Goal: Information Seeking & Learning: Learn about a topic

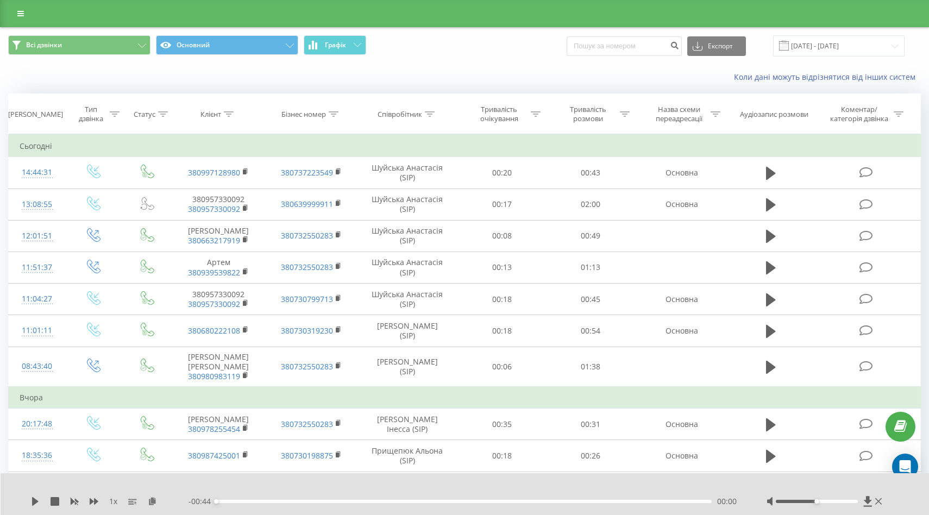
click at [469, 66] on div "Коли дані можуть відрізнятися вiд інших систем" at bounding box center [465, 77] width 928 height 26
click at [17, 16] on icon at bounding box center [20, 14] width 7 height 8
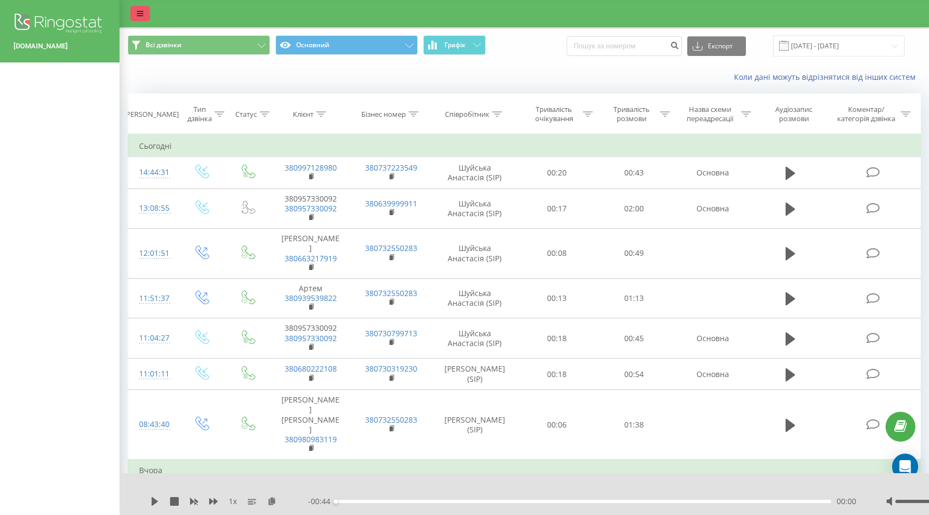
click at [134, 20] on link at bounding box center [140, 13] width 20 height 15
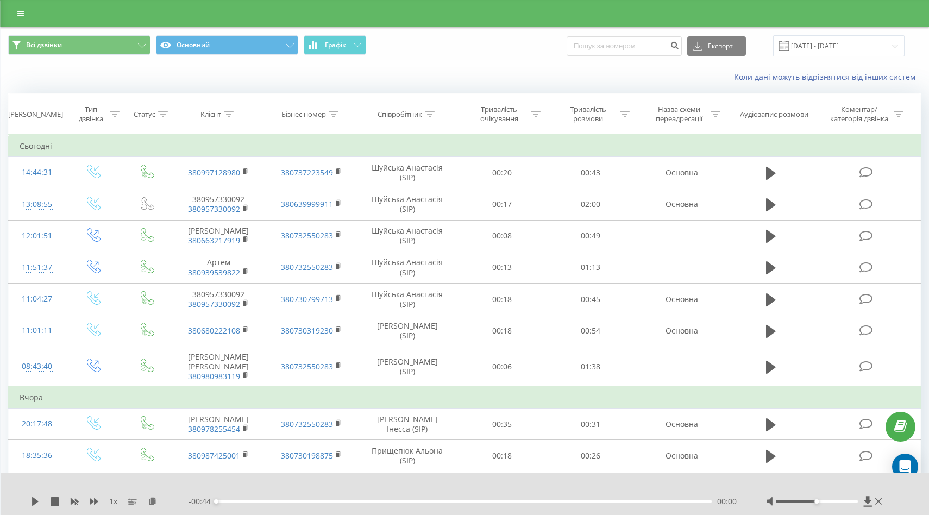
click at [414, 59] on div "Всі дзвінки Основний Графік Експорт .csv .xls .xlsx 15.09.2025 - 19.09.2025" at bounding box center [465, 46] width 928 height 36
click at [22, 15] on icon at bounding box center [20, 14] width 7 height 8
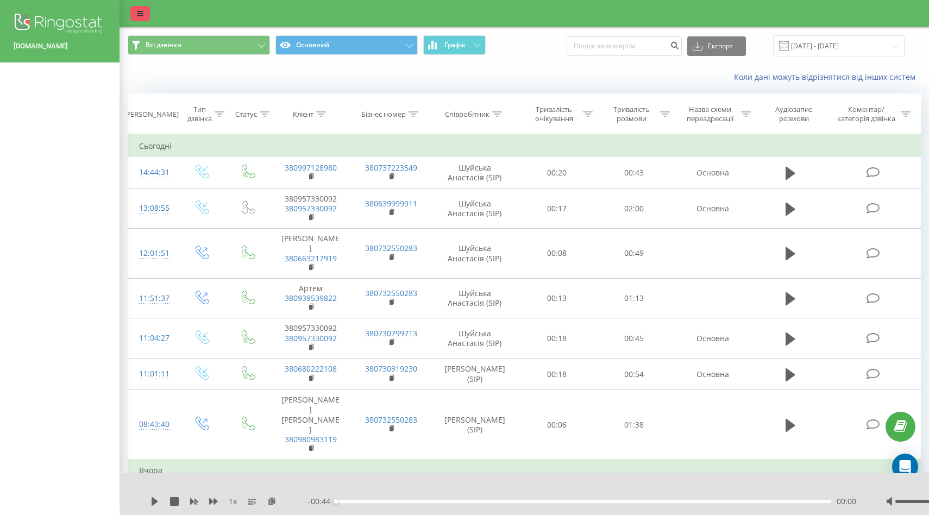
click at [142, 15] on icon at bounding box center [140, 14] width 7 height 8
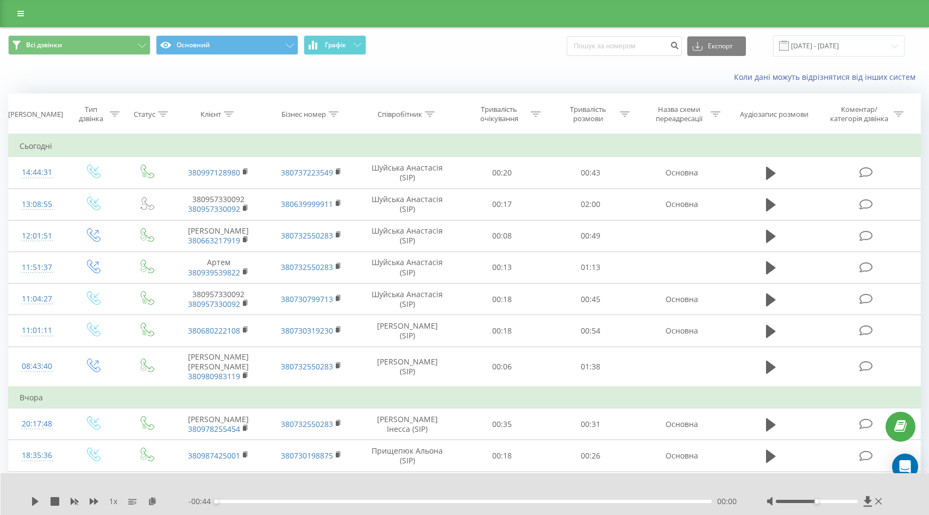
click at [509, 40] on div "Всі дзвінки Основний Графік Експорт .csv .xls .xlsx 15.09.2025 - 19.09.2025" at bounding box center [464, 45] width 913 height 21
click at [22, 13] on icon at bounding box center [20, 14] width 7 height 8
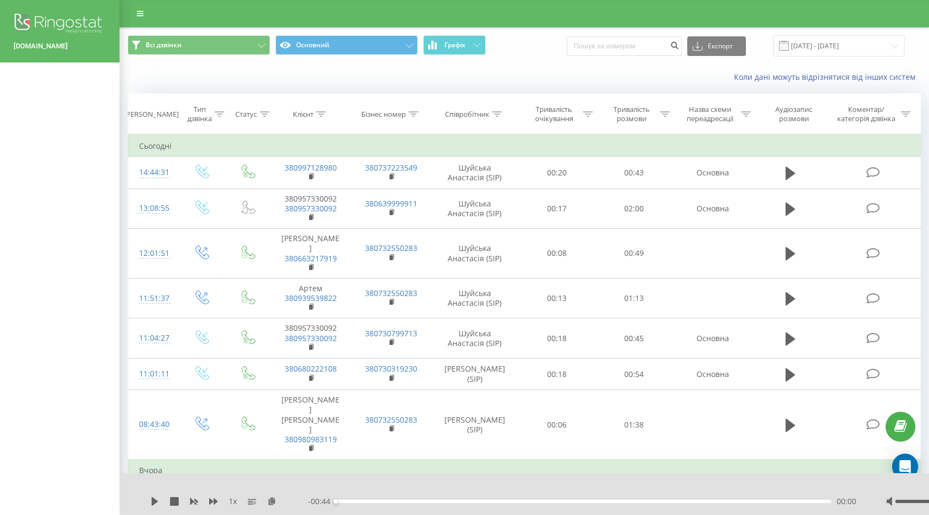
click at [39, 21] on img at bounding box center [60, 24] width 92 height 27
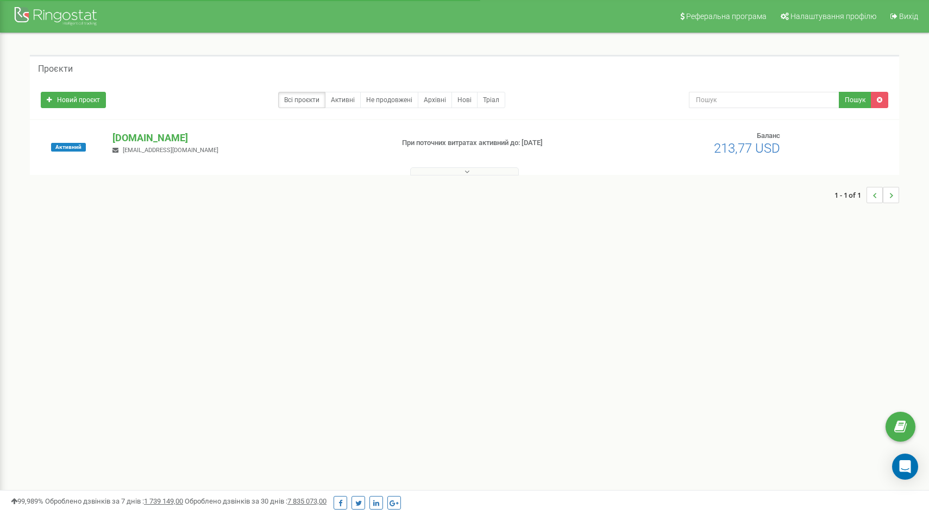
click at [140, 141] on p "[DOMAIN_NAME]" at bounding box center [248, 138] width 272 height 14
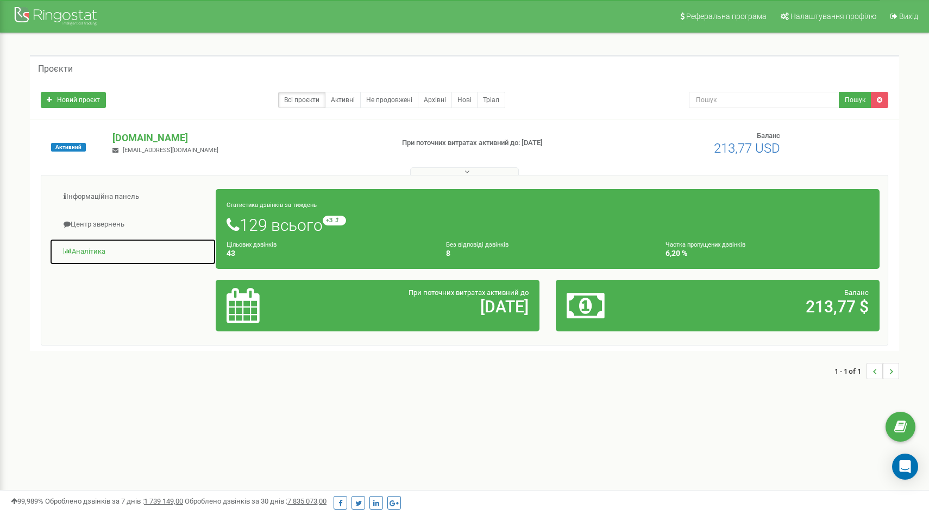
click at [73, 246] on link "Аналiтика" at bounding box center [132, 252] width 167 height 27
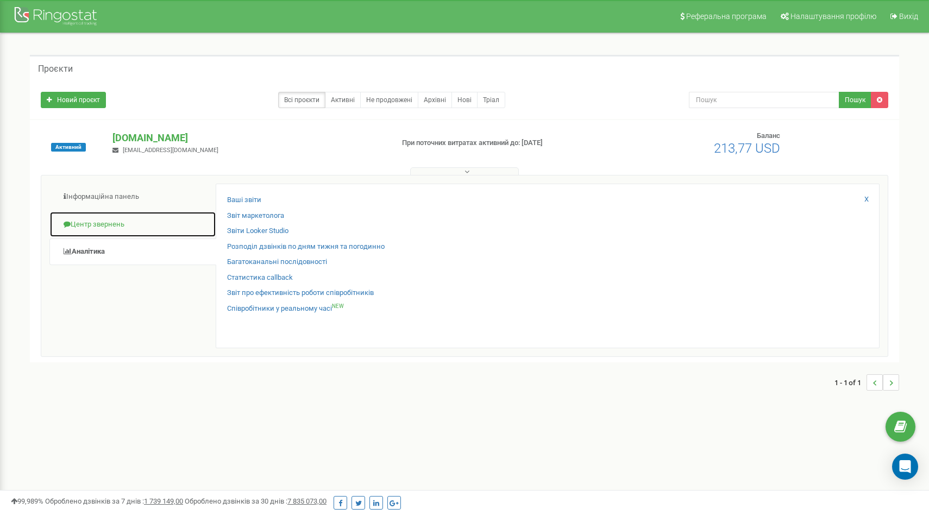
click at [89, 221] on link "Центр звернень" at bounding box center [132, 224] width 167 height 27
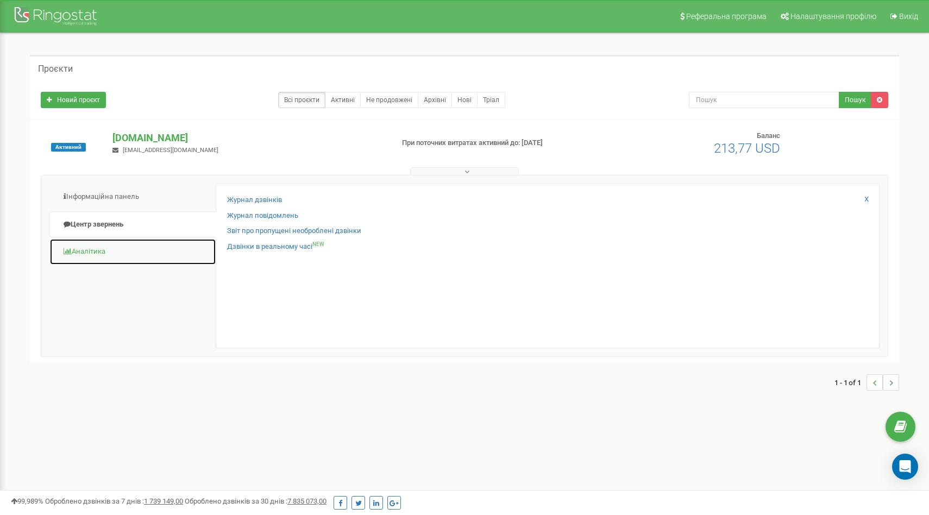
click at [94, 249] on link "Аналiтика" at bounding box center [132, 252] width 167 height 27
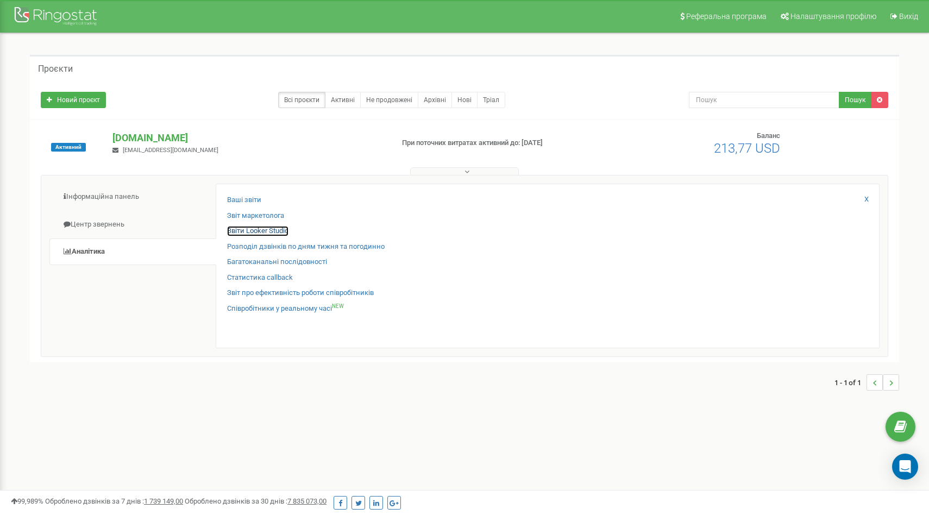
click at [242, 230] on link "Звіти Looker Studio" at bounding box center [257, 231] width 61 height 10
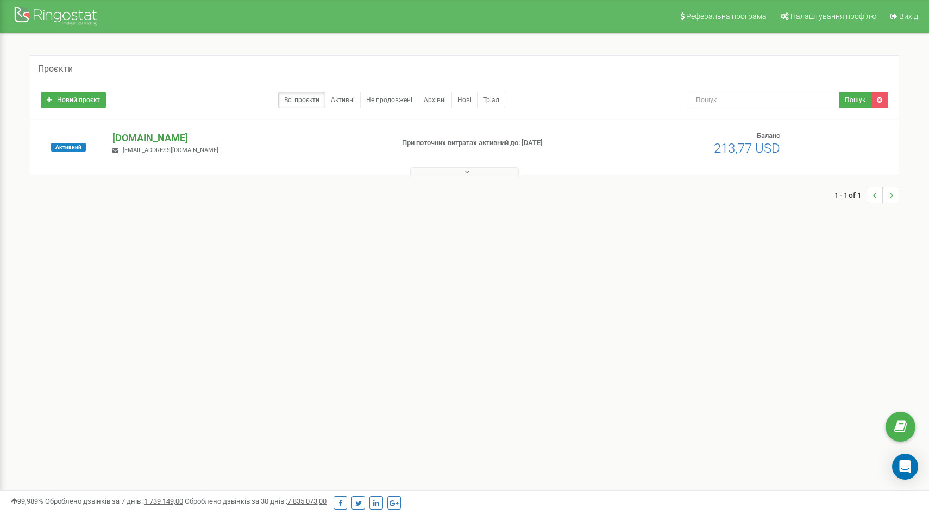
click at [123, 140] on p "[DOMAIN_NAME]" at bounding box center [248, 138] width 272 height 14
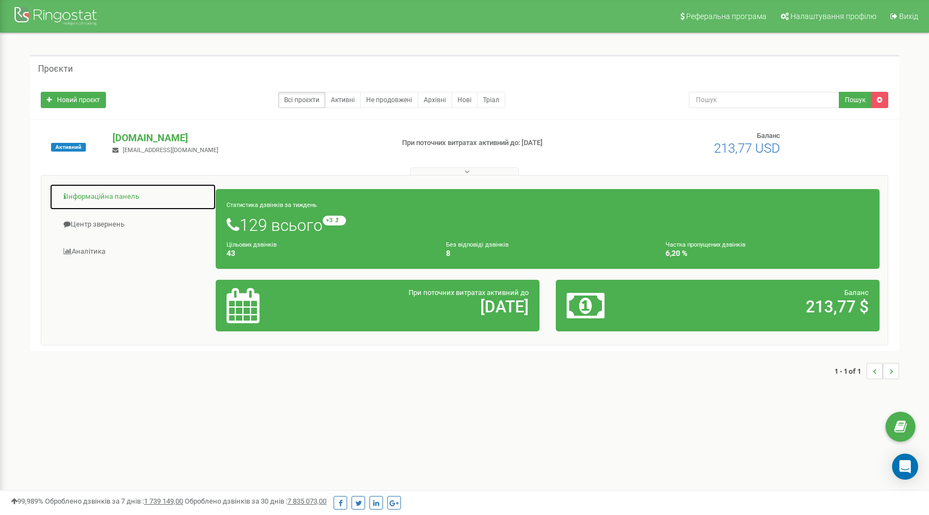
click at [141, 194] on link "Інформаційна панель" at bounding box center [132, 197] width 167 height 27
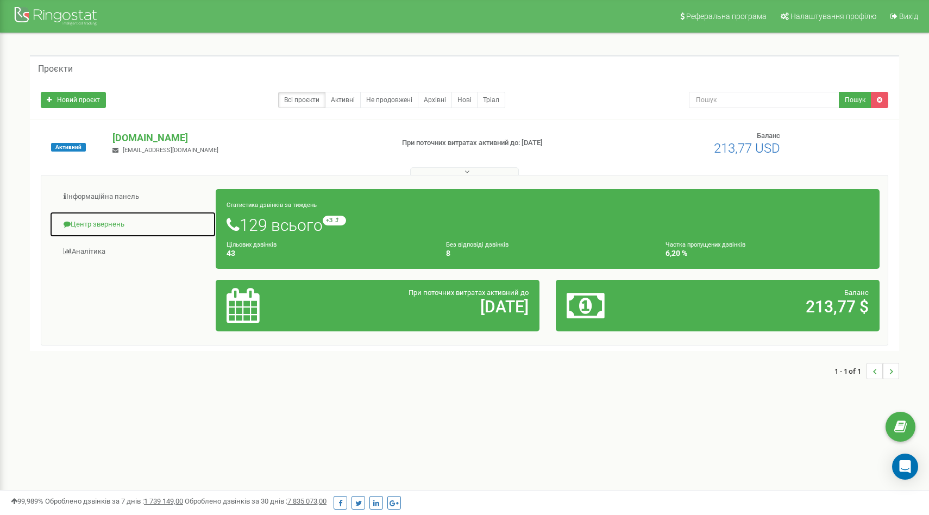
click at [112, 220] on link "Центр звернень" at bounding box center [132, 224] width 167 height 27
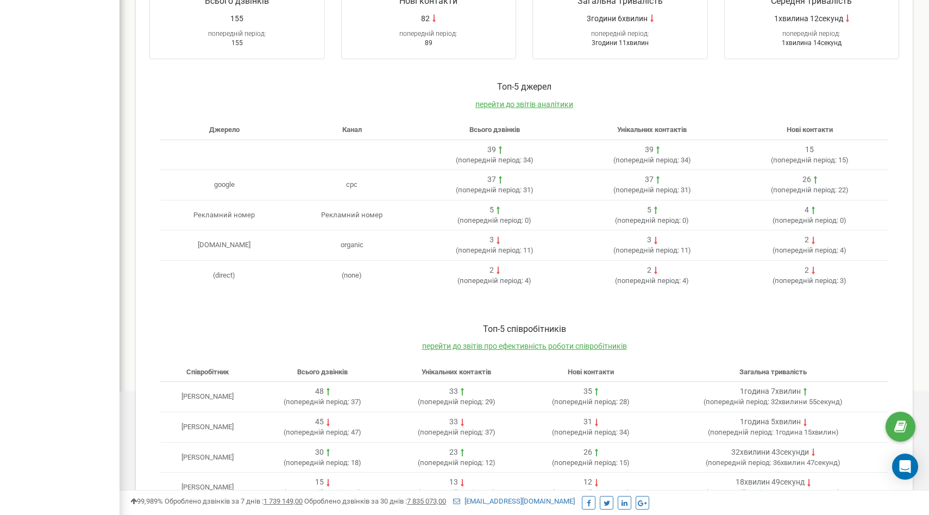
scroll to position [259, 0]
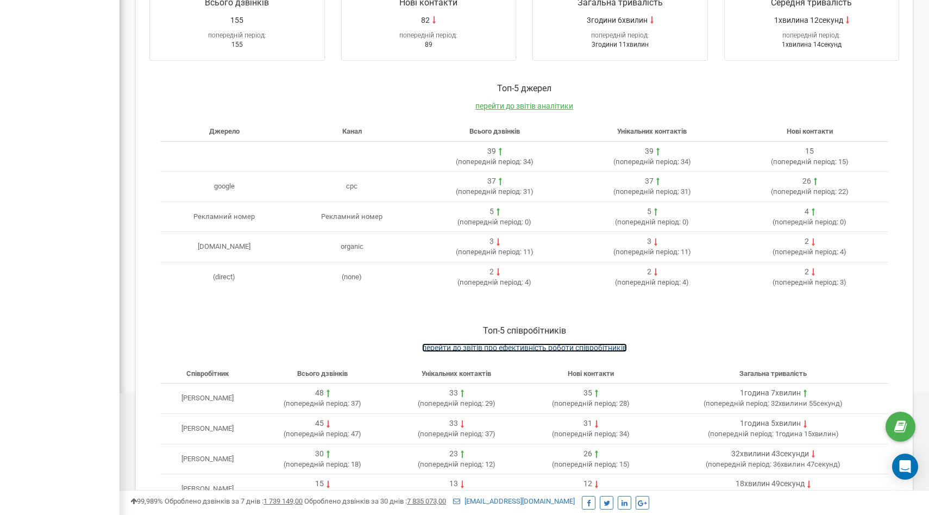
click at [436, 346] on span "перейти до звітів про ефективність роботи співробітників" at bounding box center [524, 347] width 205 height 9
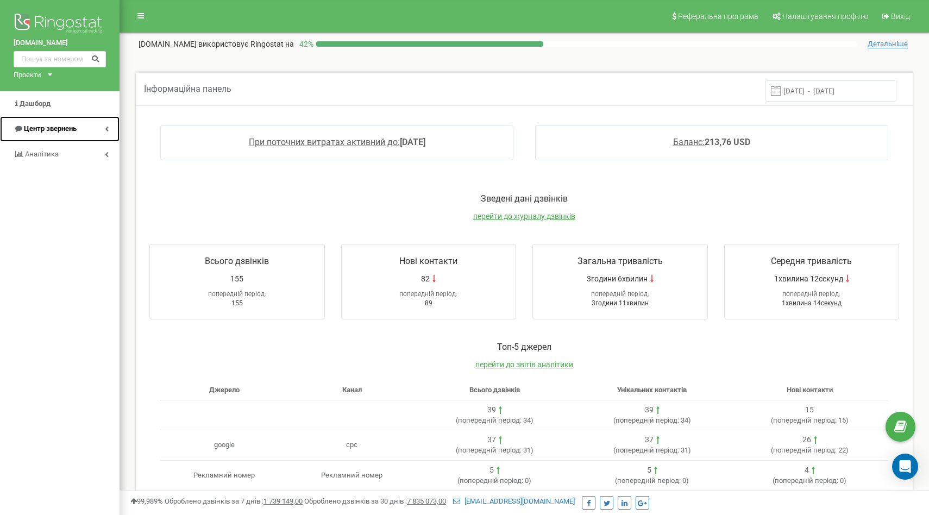
click at [97, 128] on link "Центр звернень" at bounding box center [60, 129] width 120 height 26
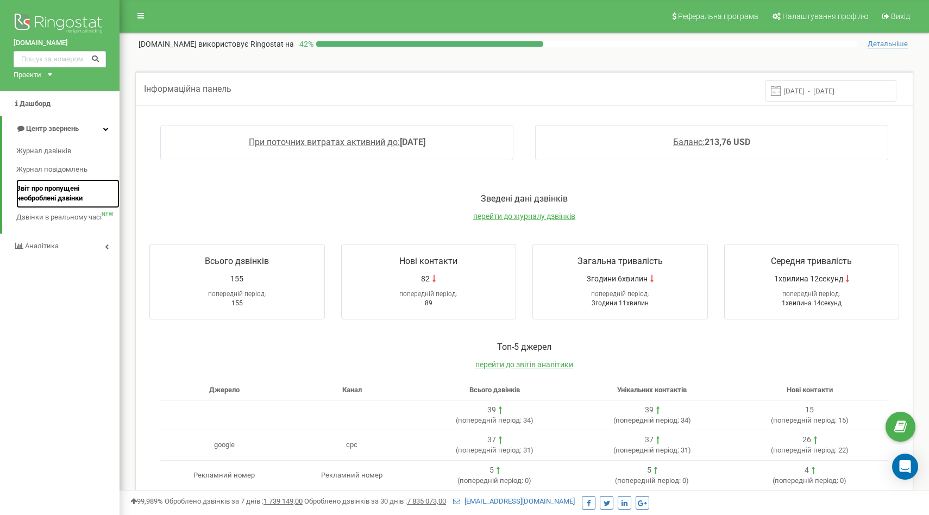
click at [58, 199] on span "Звіт про пропущені необроблені дзвінки" at bounding box center [65, 194] width 98 height 20
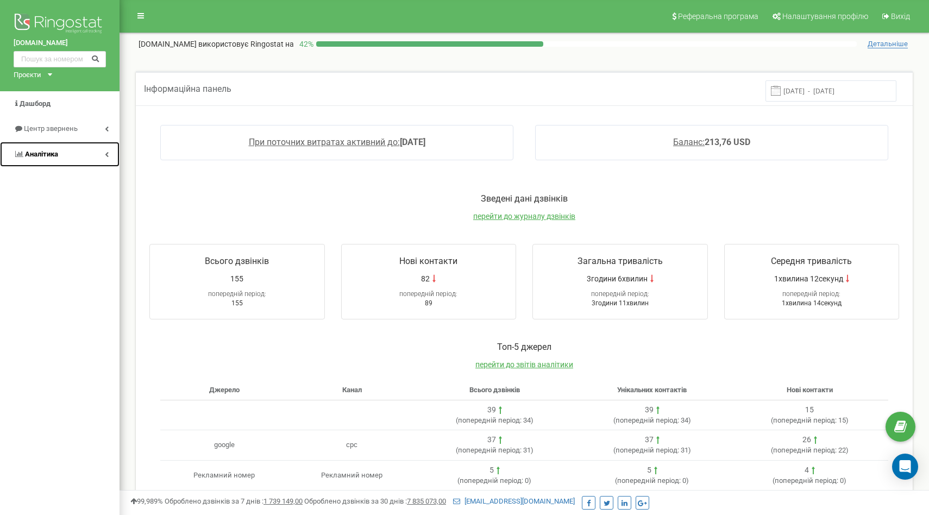
click at [68, 153] on link "Аналiтика" at bounding box center [60, 155] width 120 height 26
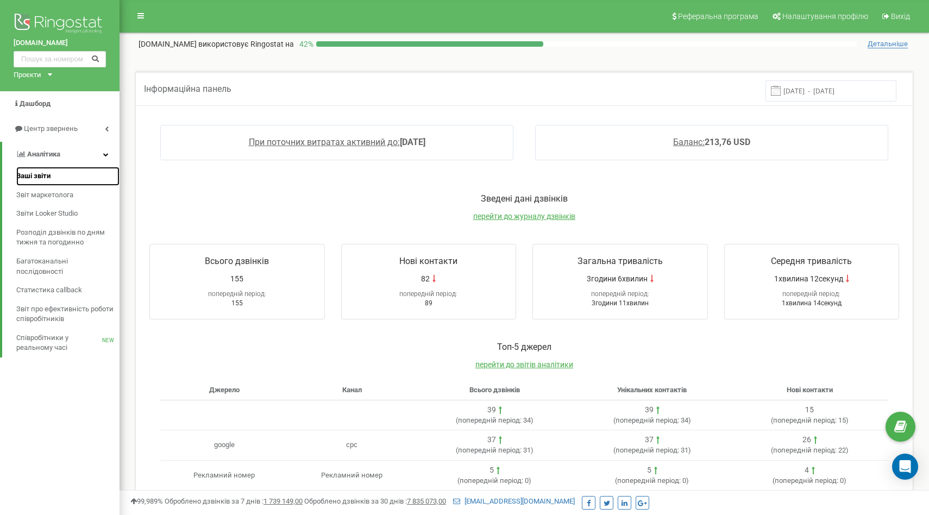
click at [46, 177] on span "Ваші звіти" at bounding box center [33, 176] width 34 height 10
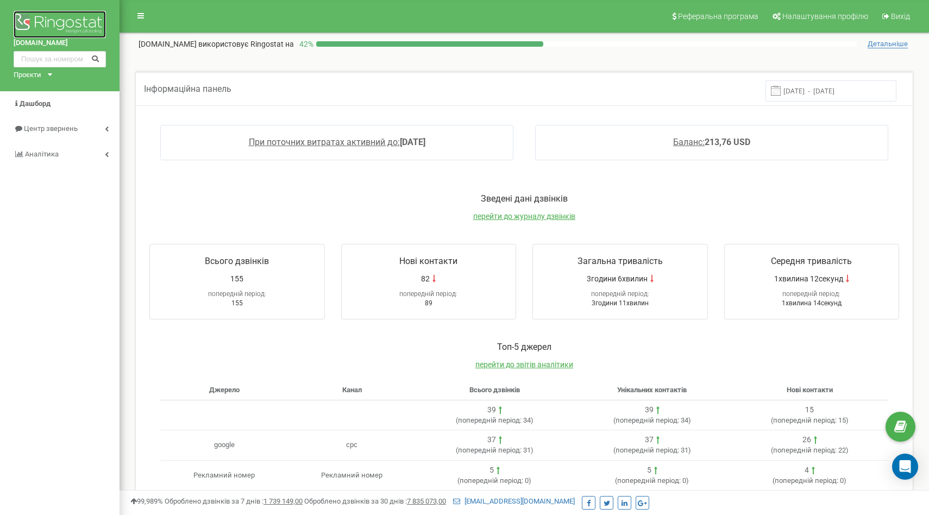
click at [46, 21] on img at bounding box center [60, 24] width 92 height 27
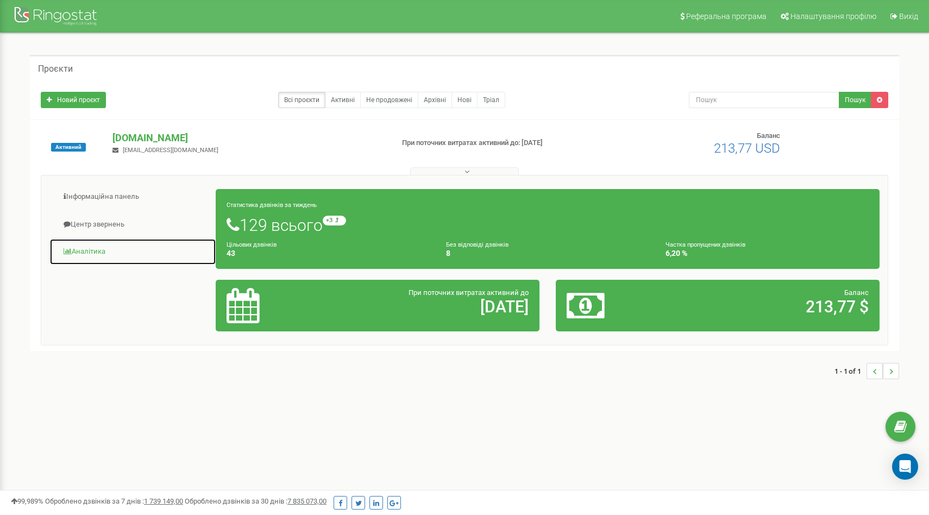
click at [104, 252] on link "Аналiтика" at bounding box center [132, 252] width 167 height 27
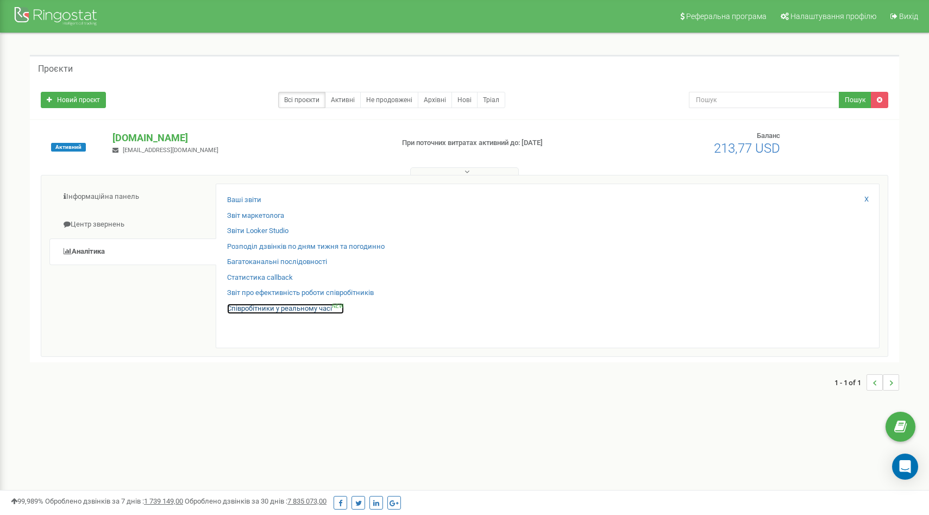
click at [248, 309] on link "Співробітники у реальному часі NEW" at bounding box center [285, 309] width 117 height 10
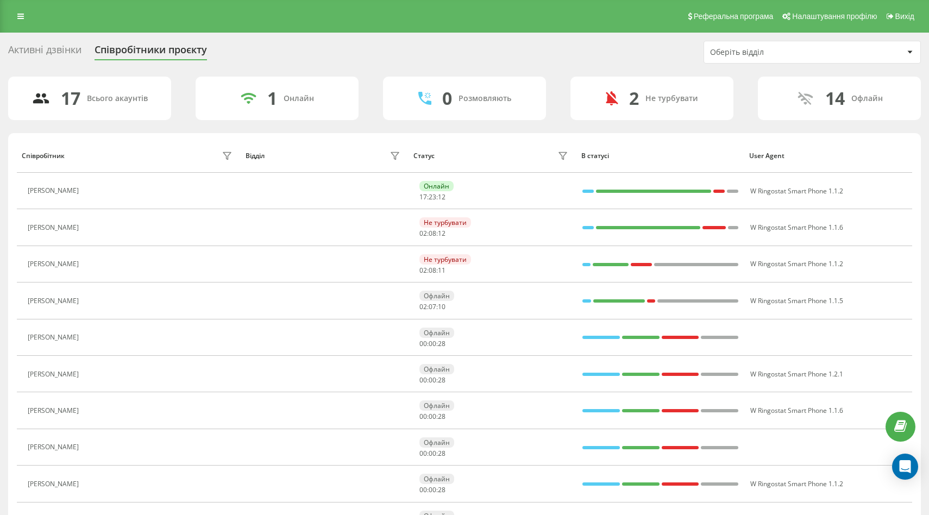
click at [45, 62] on div "Активні дзвінки Співробітники проєкту Оберіть відділ" at bounding box center [464, 52] width 913 height 23
click at [40, 47] on div "Активні дзвінки" at bounding box center [44, 52] width 73 height 17
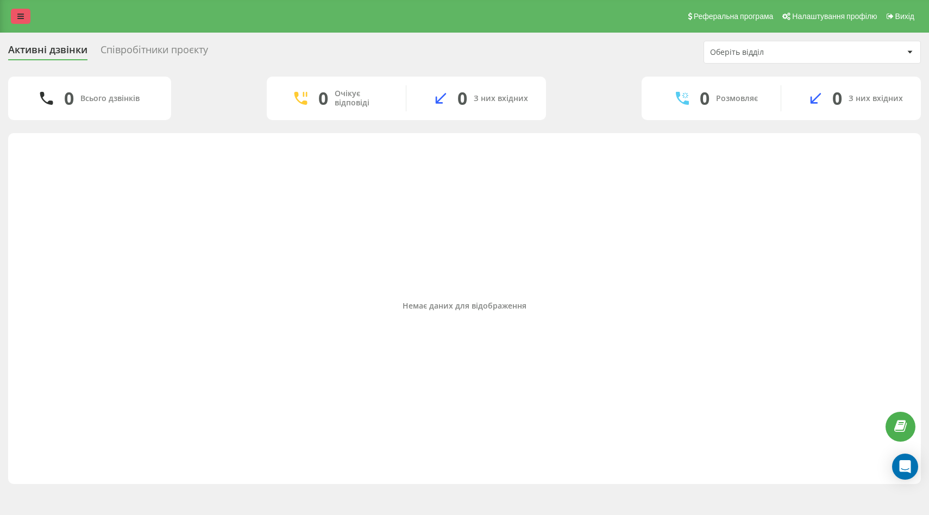
click at [22, 15] on icon at bounding box center [20, 16] width 7 height 8
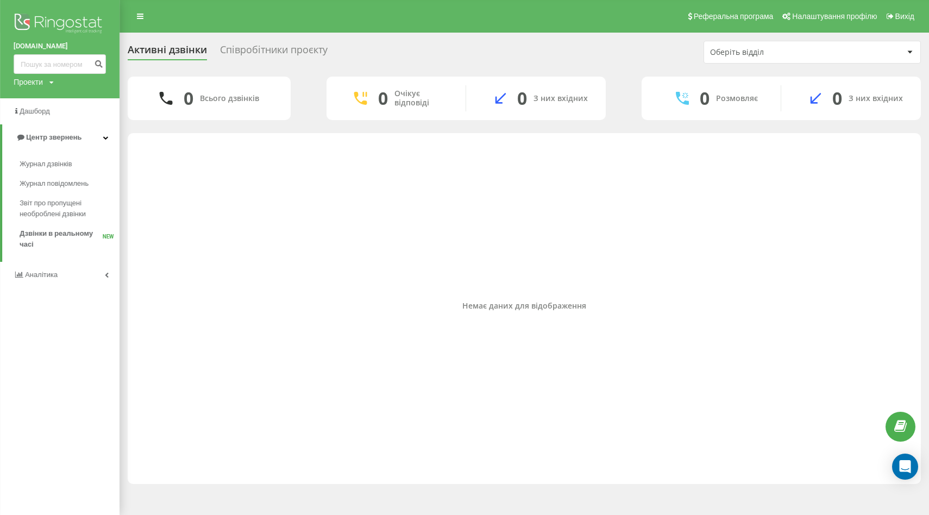
click at [58, 21] on img at bounding box center [60, 24] width 92 height 27
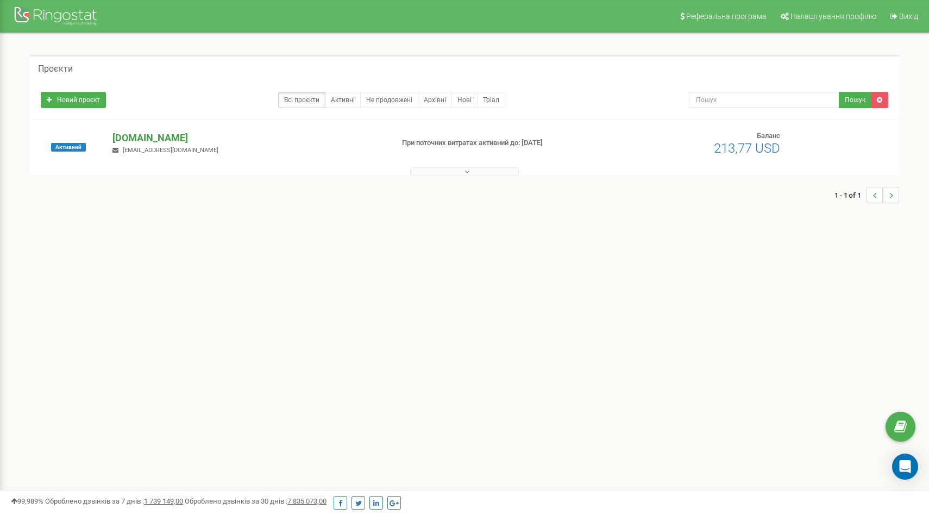
click at [147, 133] on p "[DOMAIN_NAME]" at bounding box center [248, 138] width 272 height 14
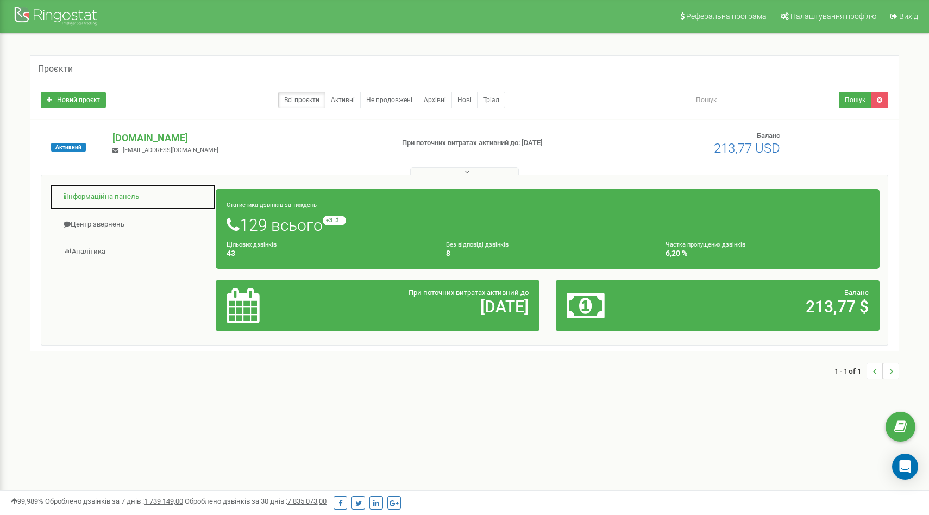
click at [109, 188] on link "Інформаційна панель" at bounding box center [132, 197] width 167 height 27
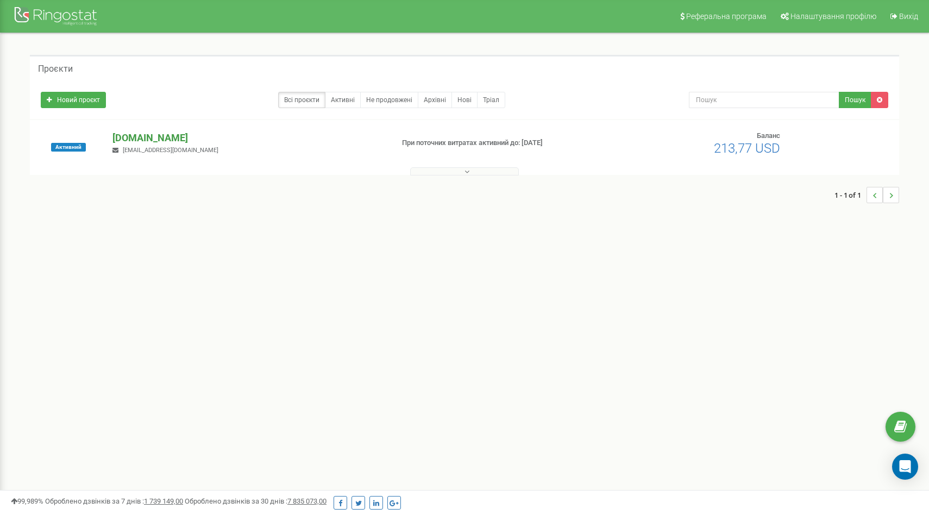
click at [130, 136] on p "[DOMAIN_NAME]" at bounding box center [248, 138] width 272 height 14
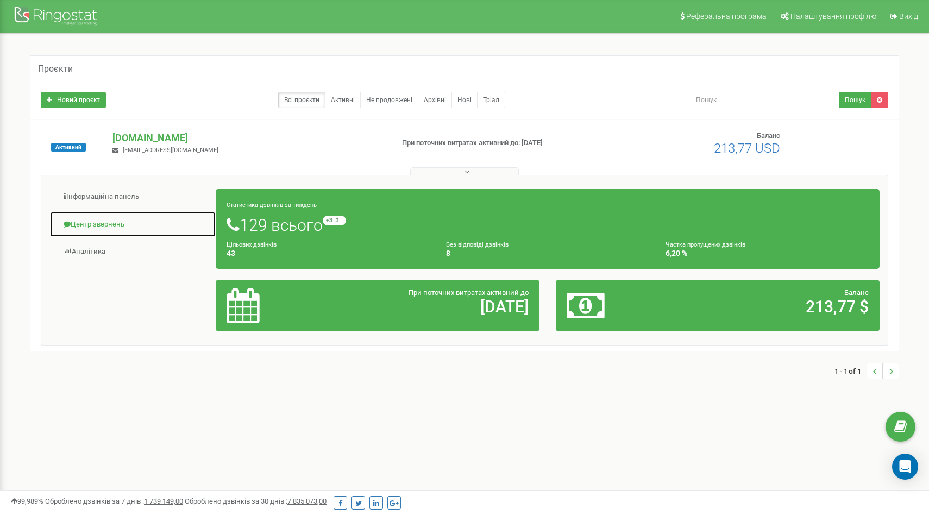
click at [98, 228] on link "Центр звернень" at bounding box center [132, 224] width 167 height 27
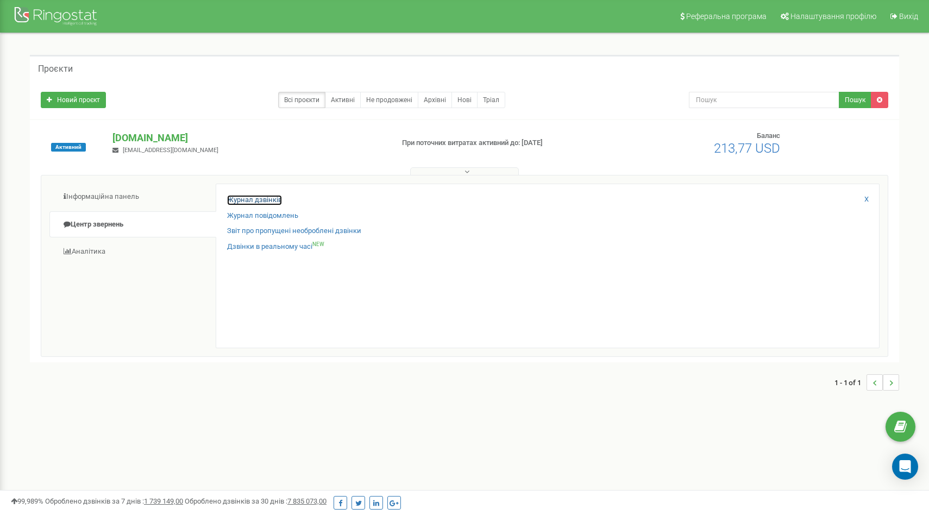
click at [241, 201] on link "Журнал дзвінків" at bounding box center [254, 200] width 55 height 10
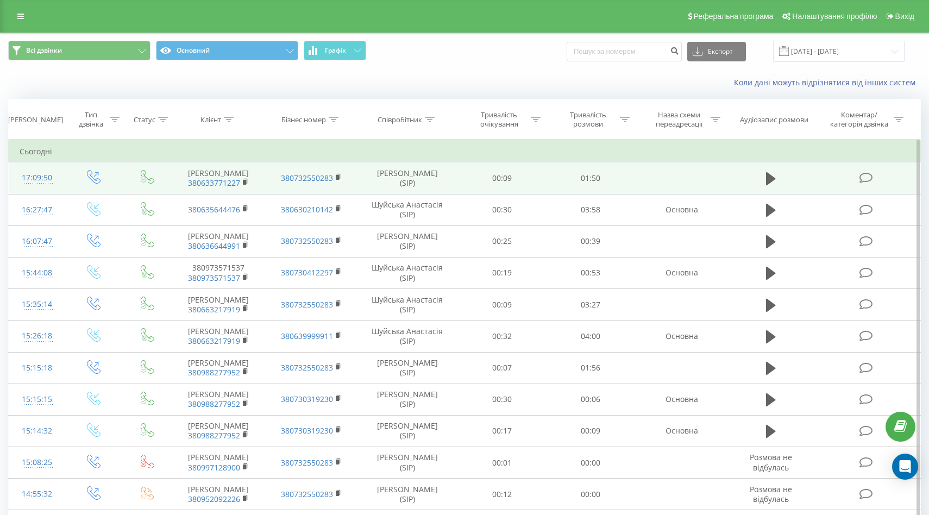
click at [452, 183] on td "[PERSON_NAME] (SIP)" at bounding box center [408, 178] width 100 height 32
click at [770, 181] on icon at bounding box center [771, 178] width 10 height 13
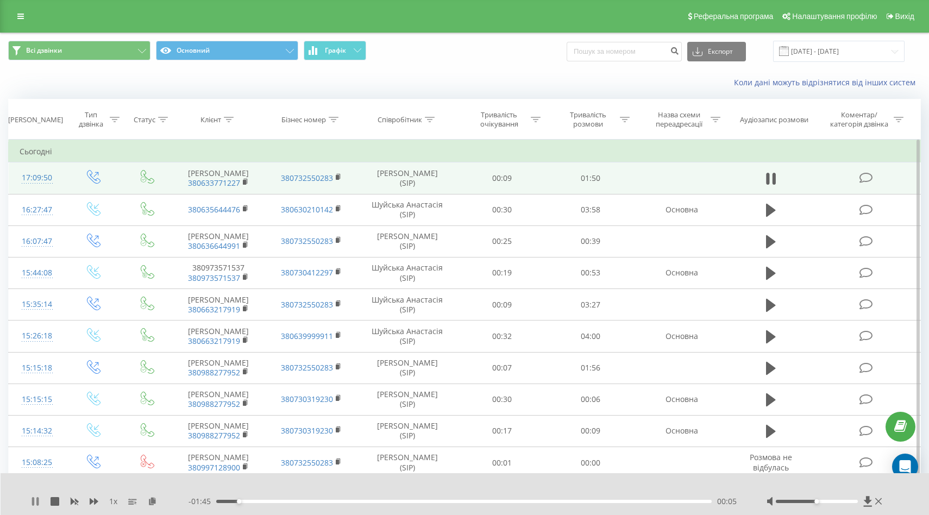
click at [33, 500] on icon at bounding box center [33, 501] width 2 height 9
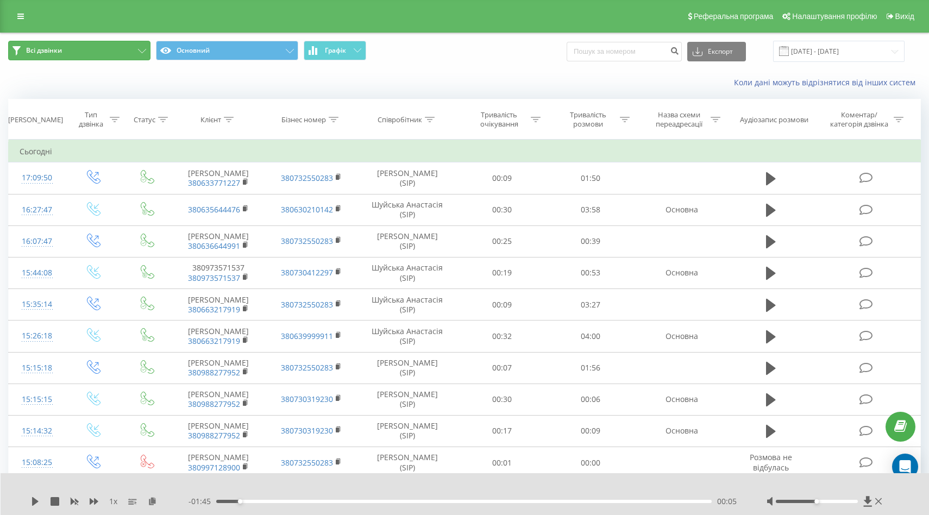
click at [144, 49] on icon at bounding box center [142, 51] width 8 height 4
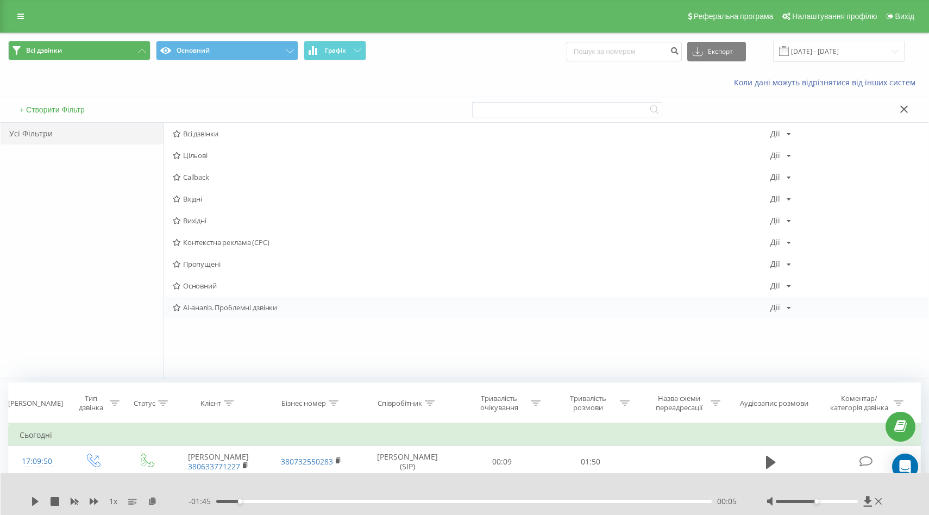
click at [234, 309] on span "AI-аналіз. Проблемні дзвінки" at bounding box center [472, 308] width 598 height 8
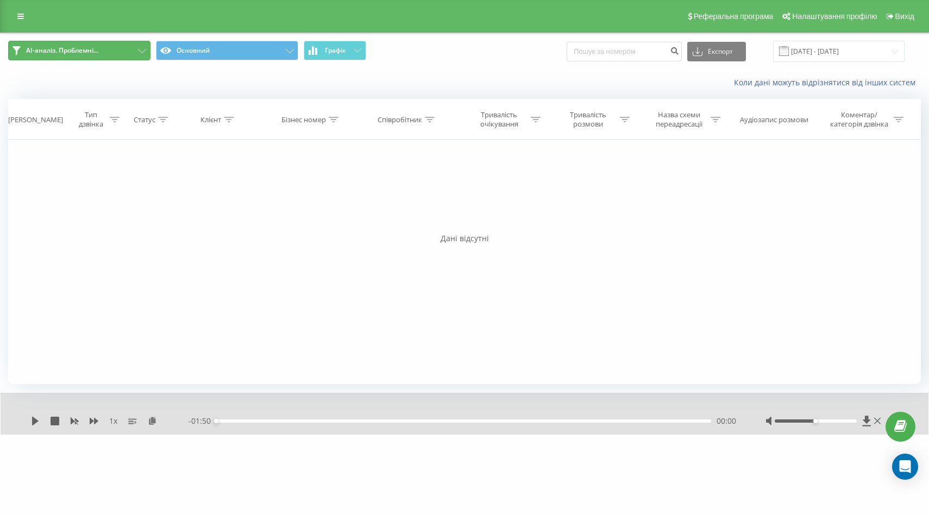
click at [136, 49] on button "AI-аналіз. Проблемні..." at bounding box center [79, 51] width 142 height 20
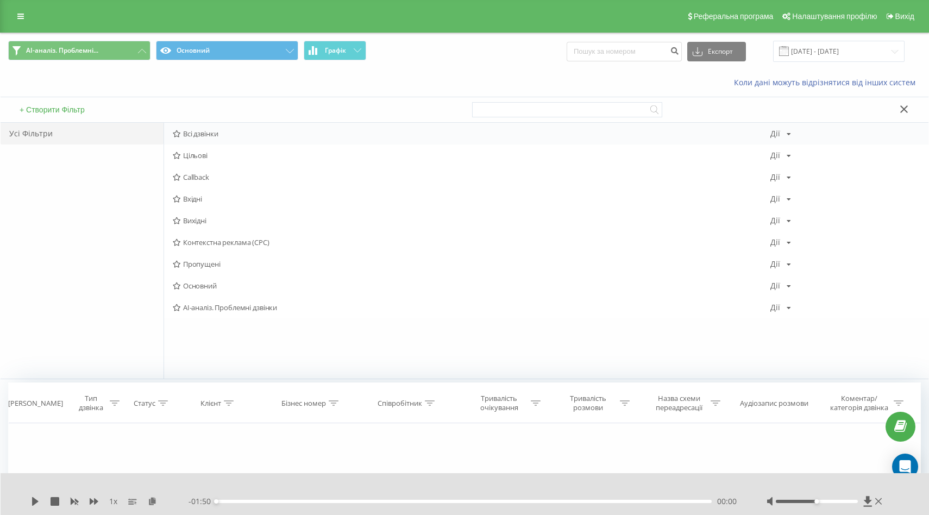
click at [209, 141] on div "Всі дзвінки Дії Редагувати Копіювати Видалити За замовчуванням Поділитися" at bounding box center [546, 134] width 765 height 22
click at [203, 135] on span "Всі дзвінки" at bounding box center [472, 134] width 598 height 8
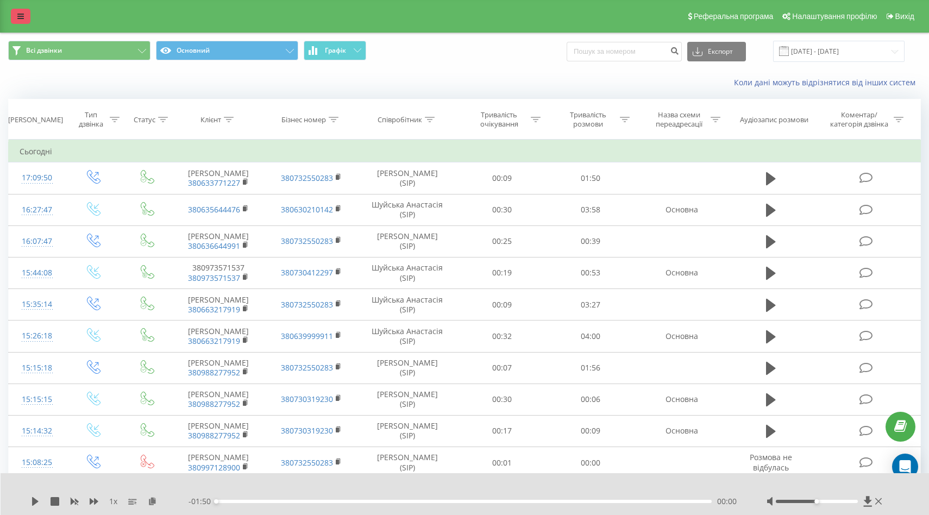
click at [11, 14] on link at bounding box center [21, 16] width 20 height 15
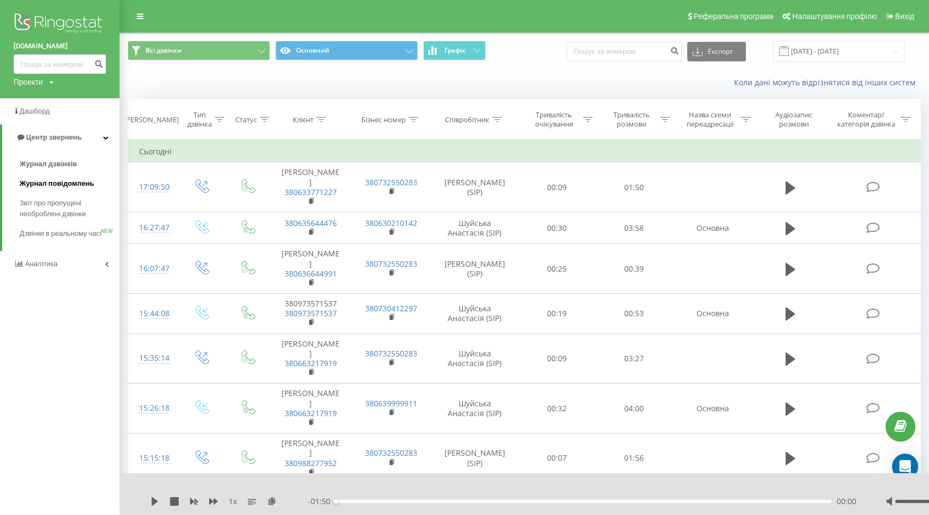
click at [69, 183] on span "Журнал повідомлень" at bounding box center [57, 183] width 74 height 11
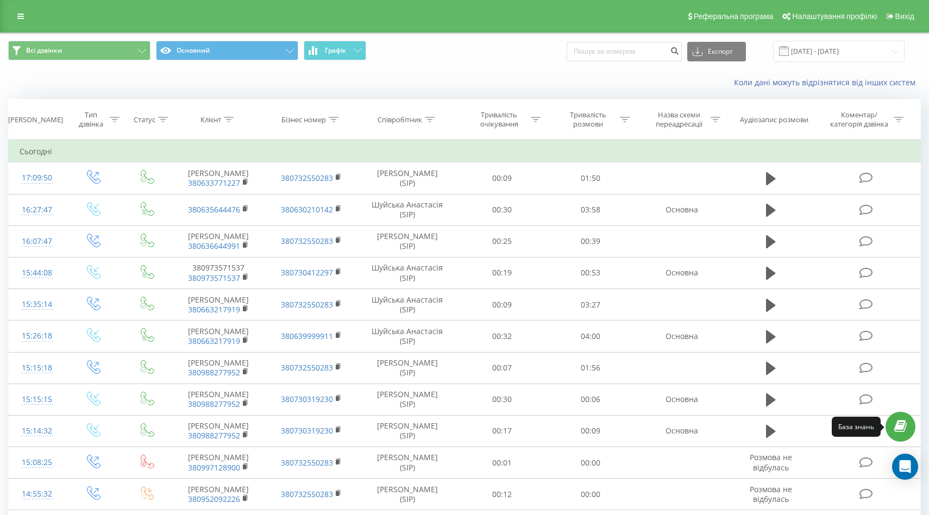
click at [899, 426] on icon at bounding box center [900, 427] width 12 height 10
